Goal: Task Accomplishment & Management: Use online tool/utility

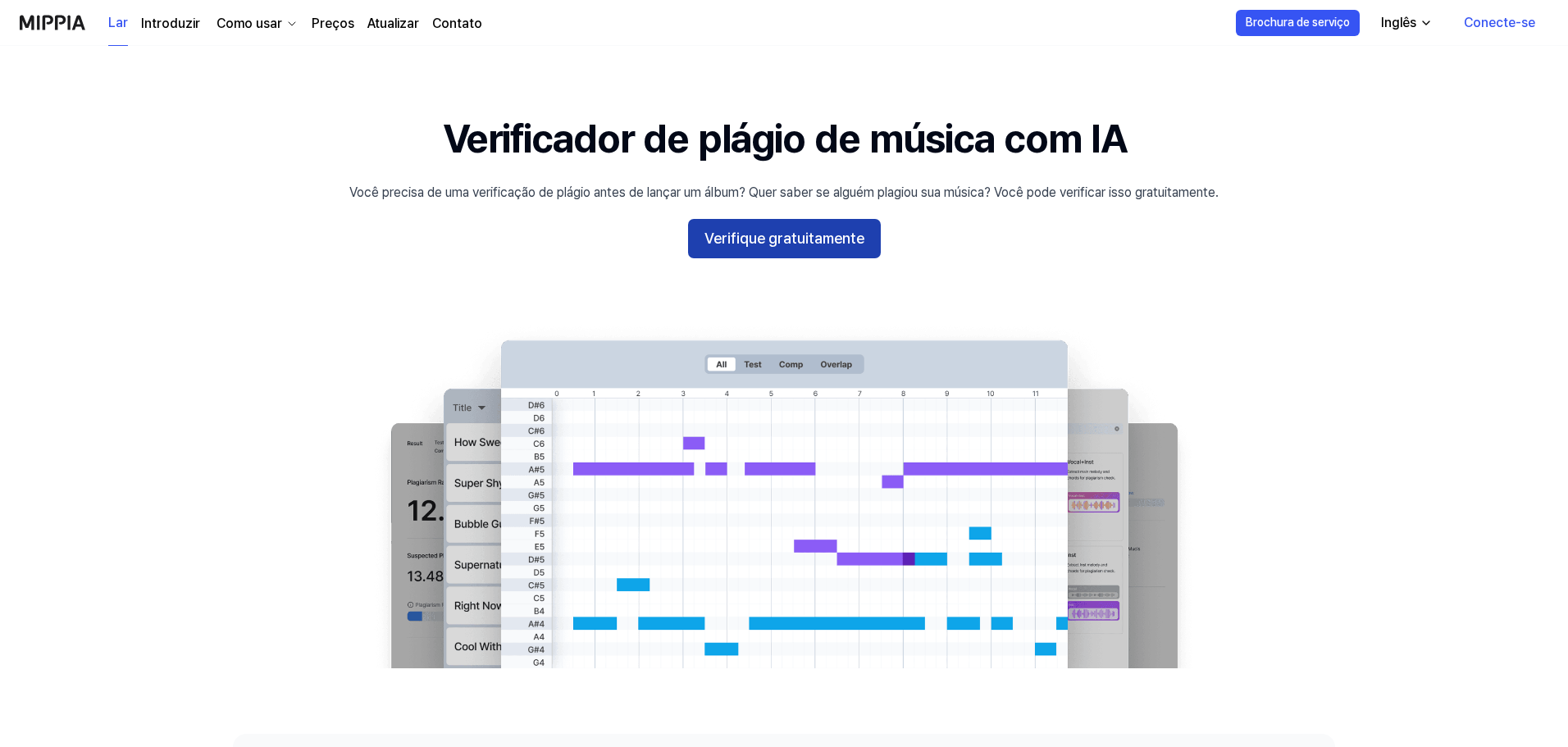
click at [843, 241] on font "Verifique gratuitamente" at bounding box center [784, 237] width 160 height 17
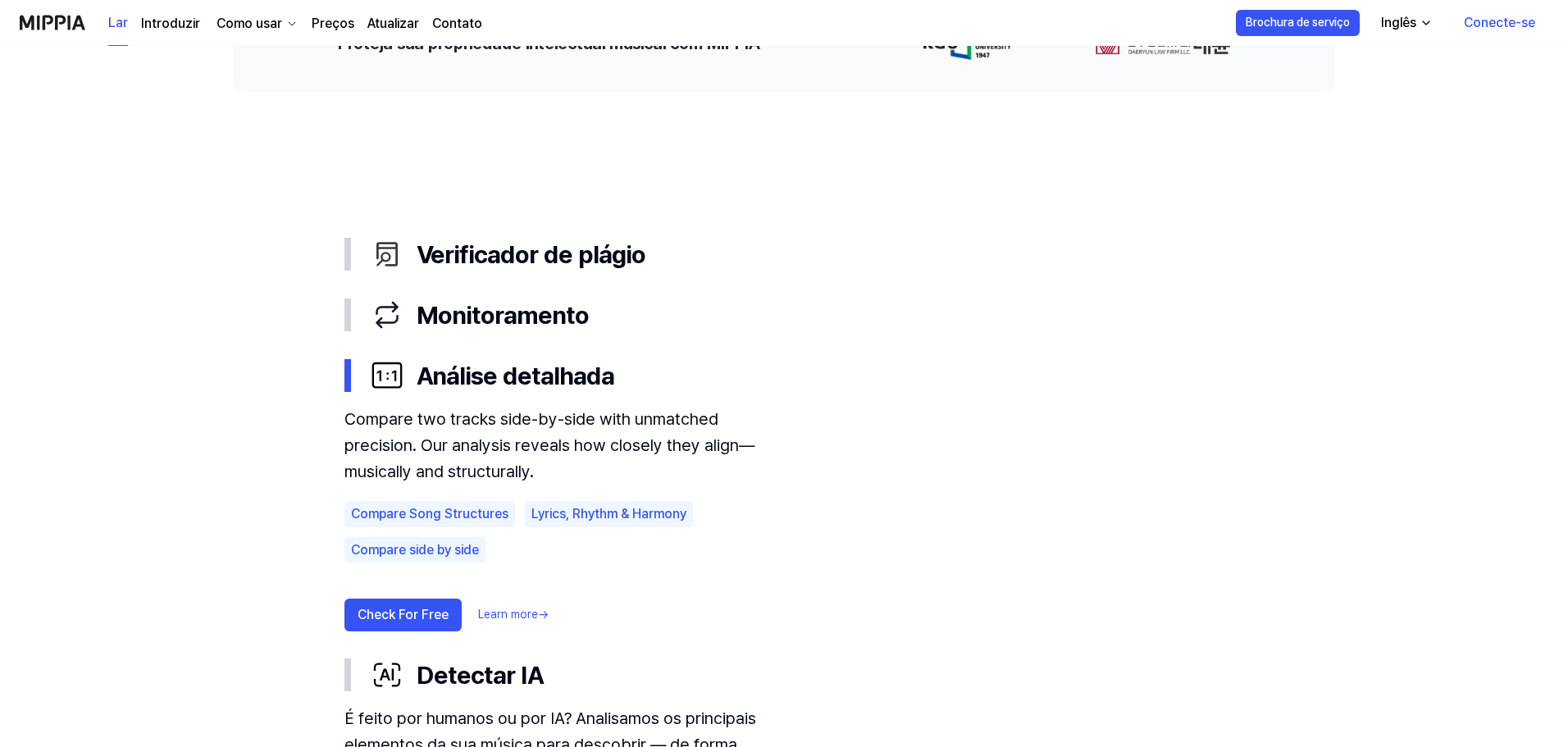
scroll to position [738, 0]
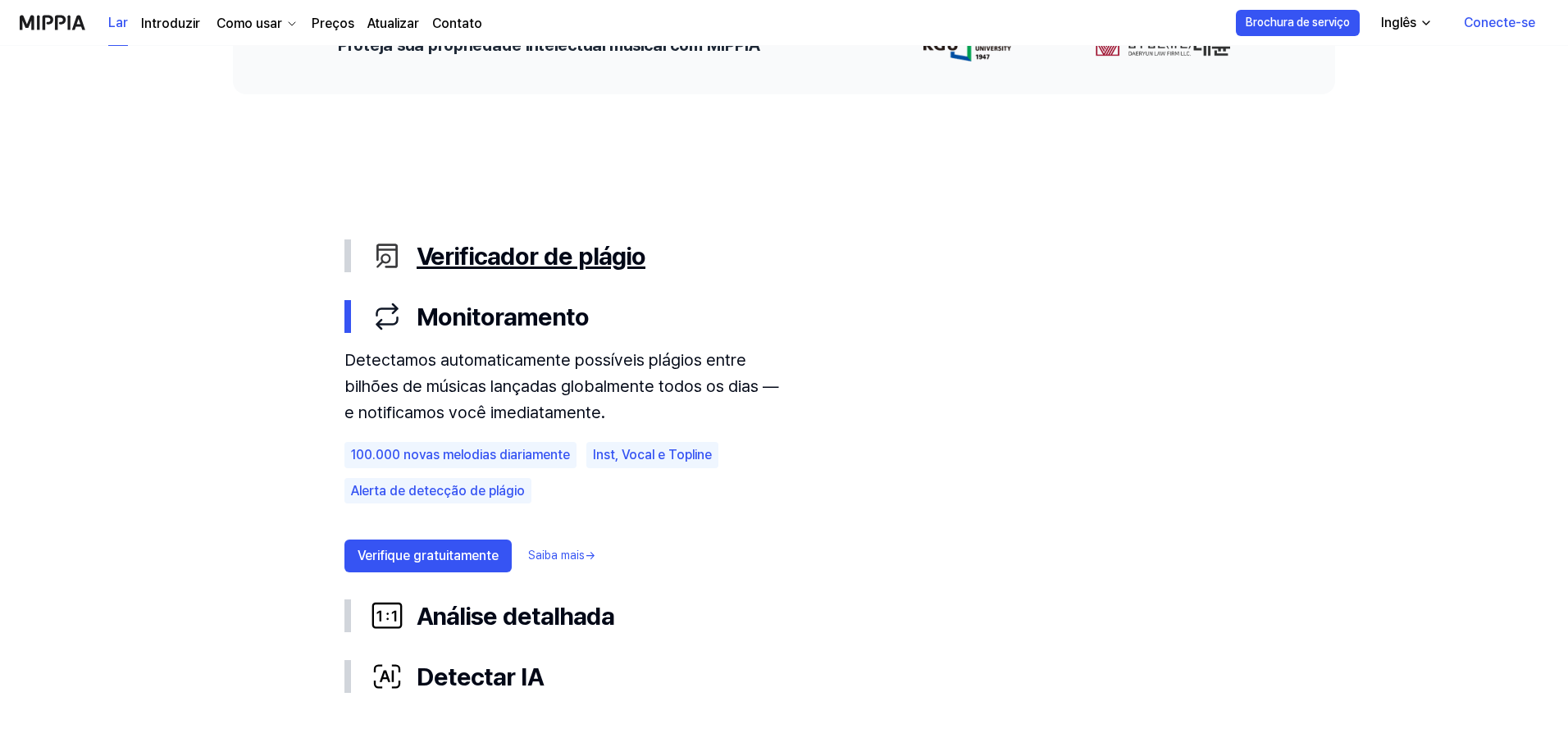
click at [632, 262] on font "Verificador de plágio" at bounding box center [531, 255] width 228 height 29
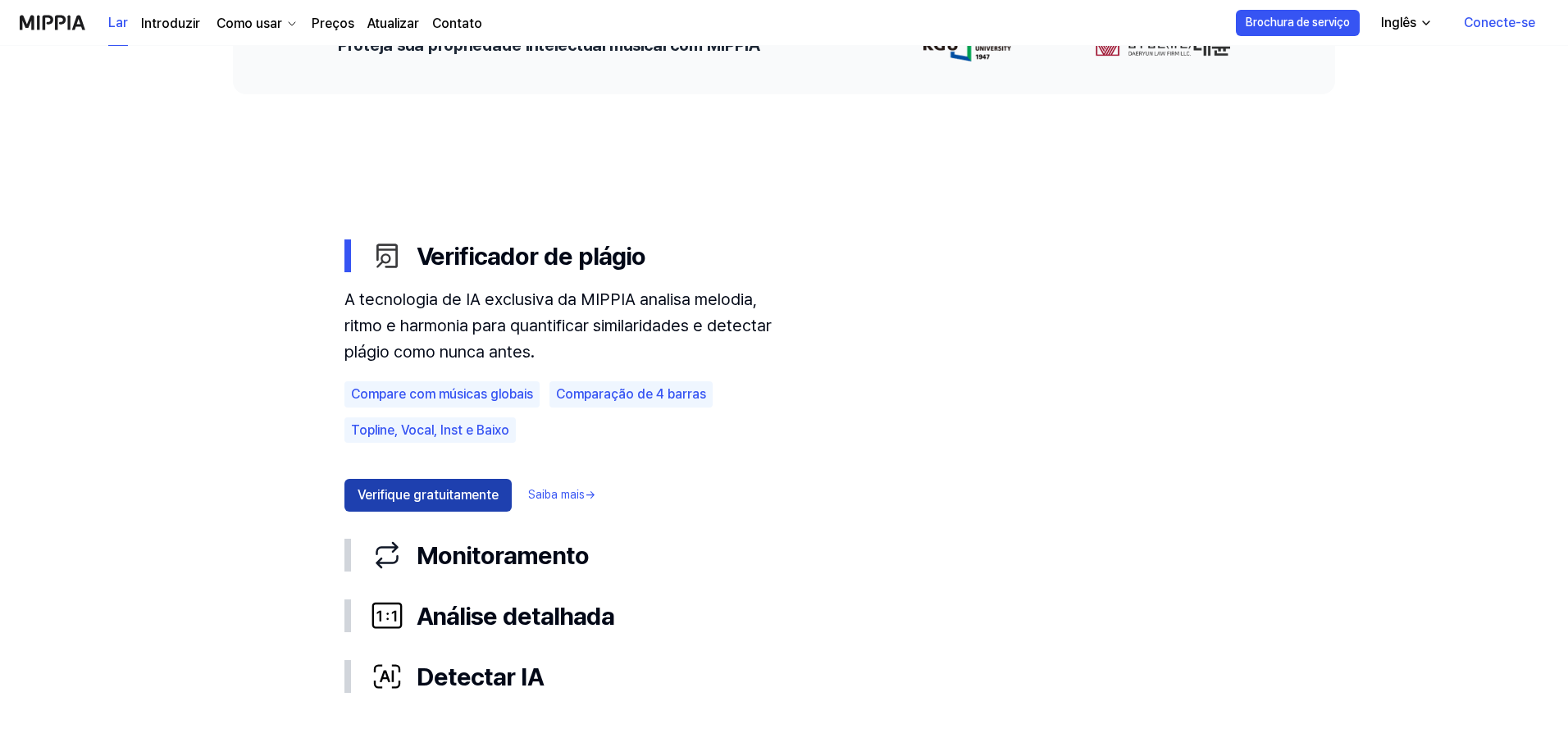
click at [450, 494] on font "Verifique gratuitamente" at bounding box center [428, 494] width 141 height 15
